Goal: Information Seeking & Learning: Understand process/instructions

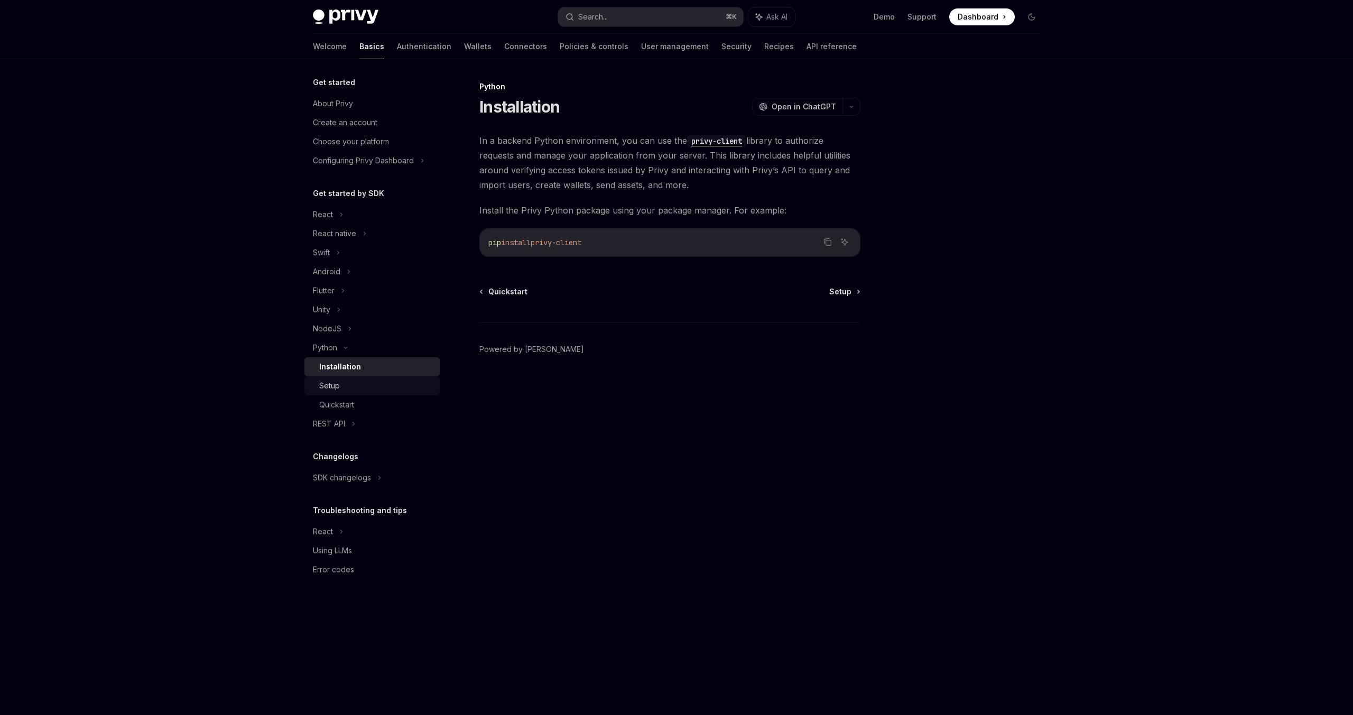
click at [357, 387] on div "Setup" at bounding box center [376, 386] width 114 height 13
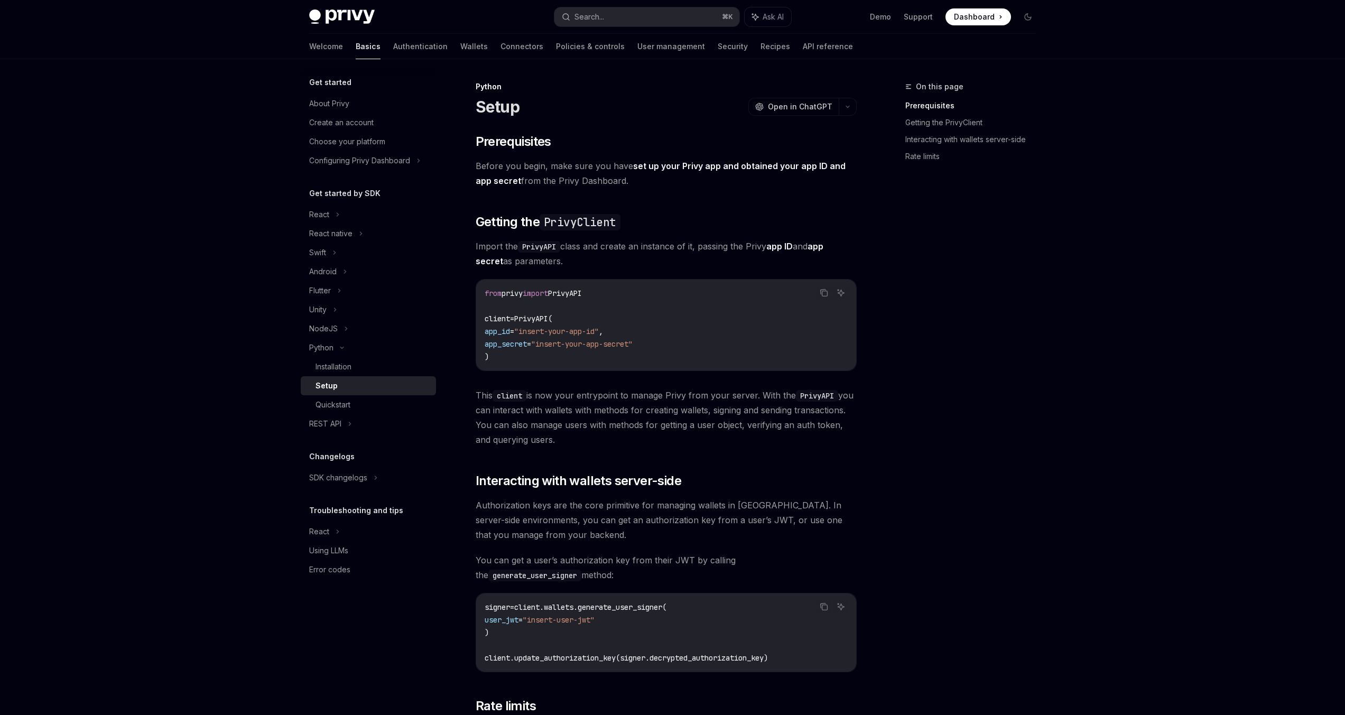
click at [1014, 282] on div "On this page Prerequisites Getting the PrivyClient Interacting with wallets ser…" at bounding box center [964, 397] width 161 height 635
click at [338, 369] on div "Installation" at bounding box center [334, 366] width 36 height 13
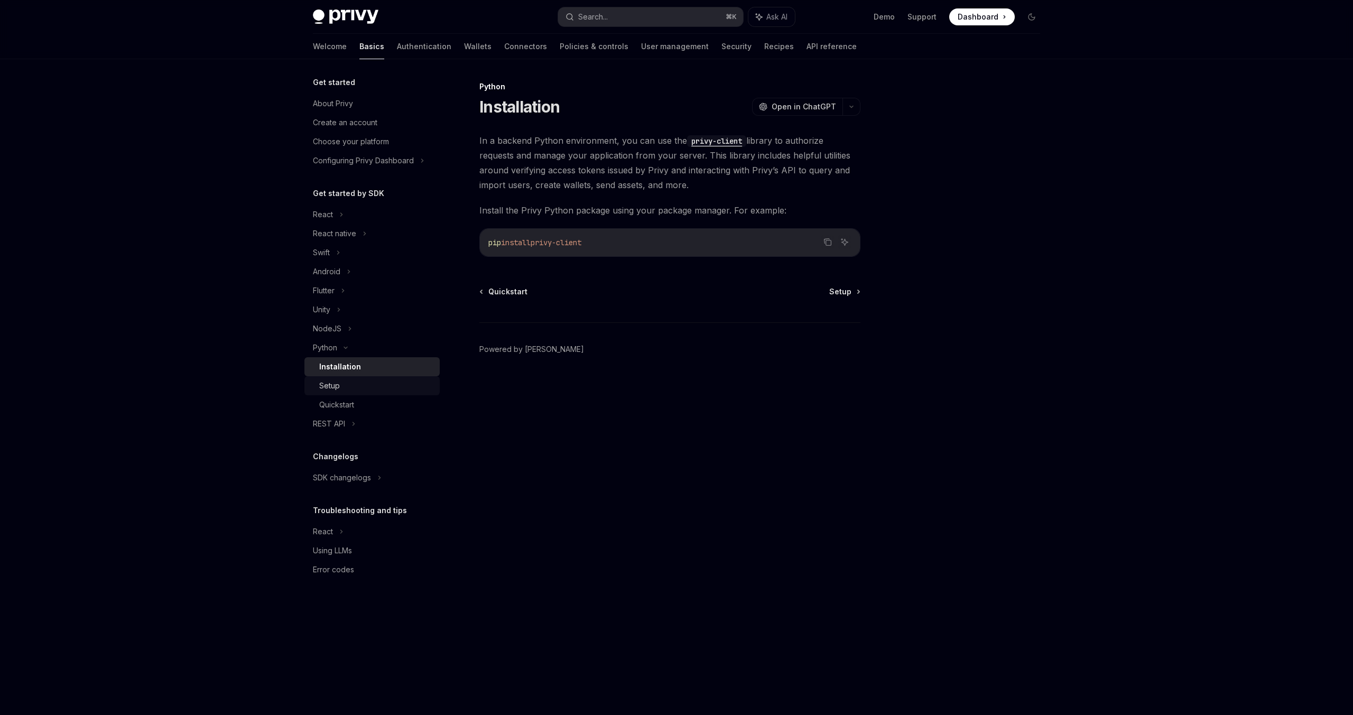
click at [358, 383] on div "Setup" at bounding box center [376, 386] width 114 height 13
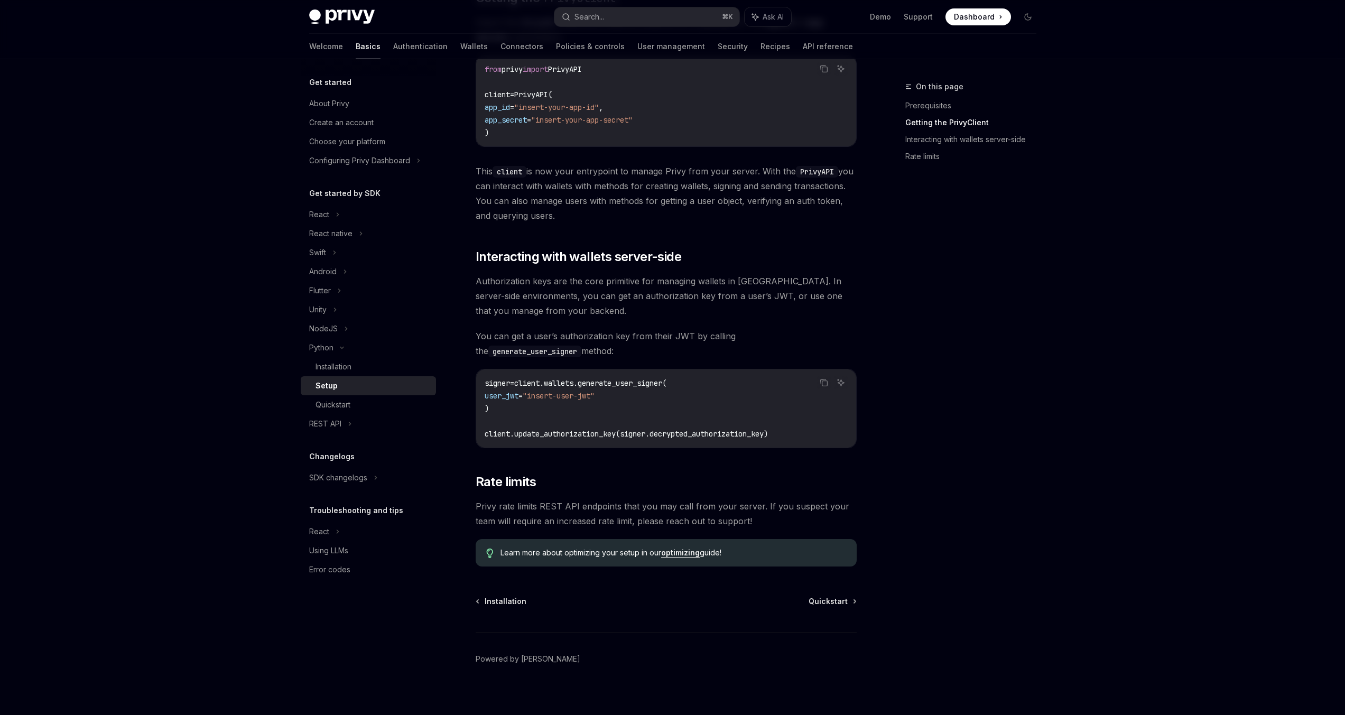
scroll to position [233, 0]
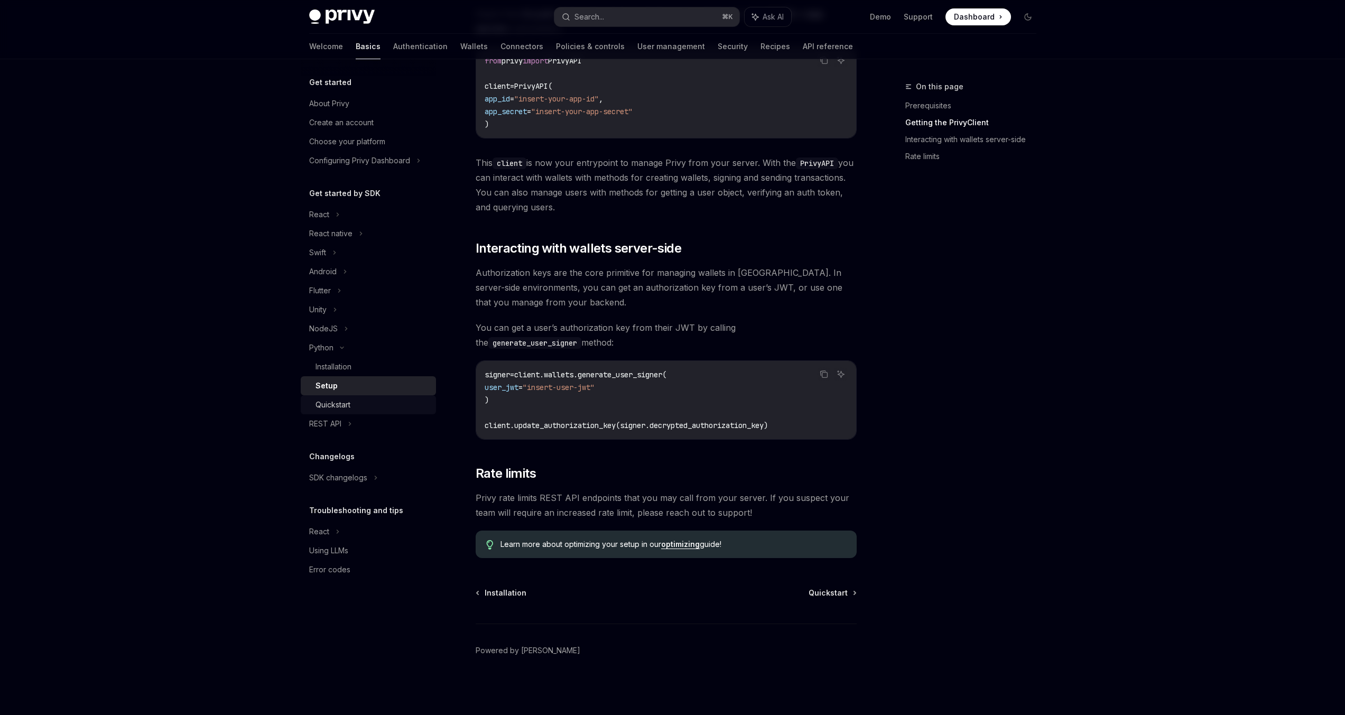
click at [355, 401] on div "Quickstart" at bounding box center [373, 405] width 114 height 13
type textarea "*"
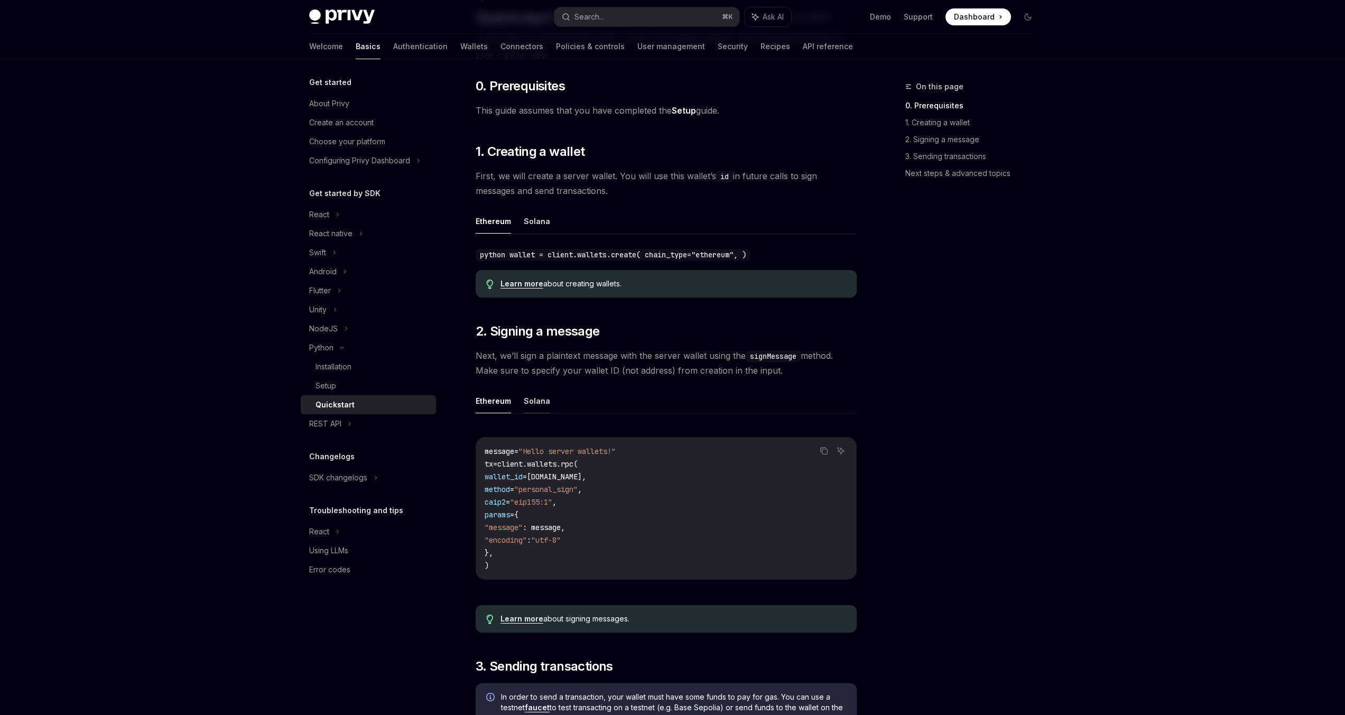
scroll to position [101, 0]
